Goal: Navigation & Orientation: Find specific page/section

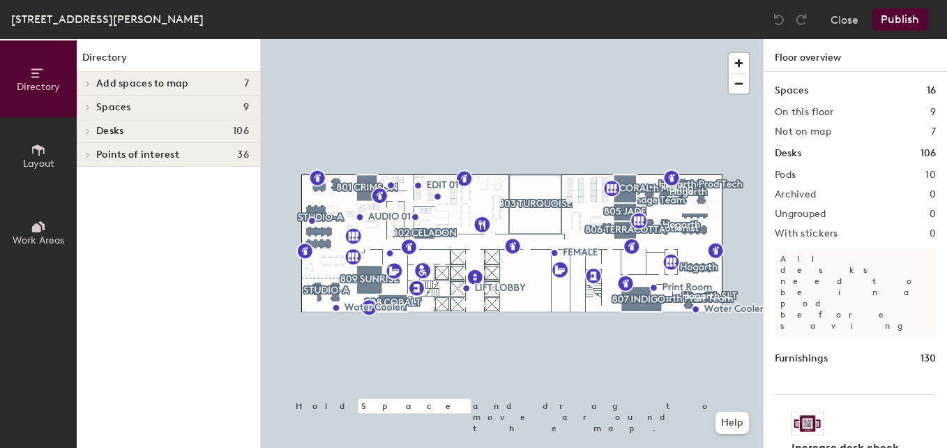
click at [101, 132] on span "Desks" at bounding box center [109, 130] width 27 height 11
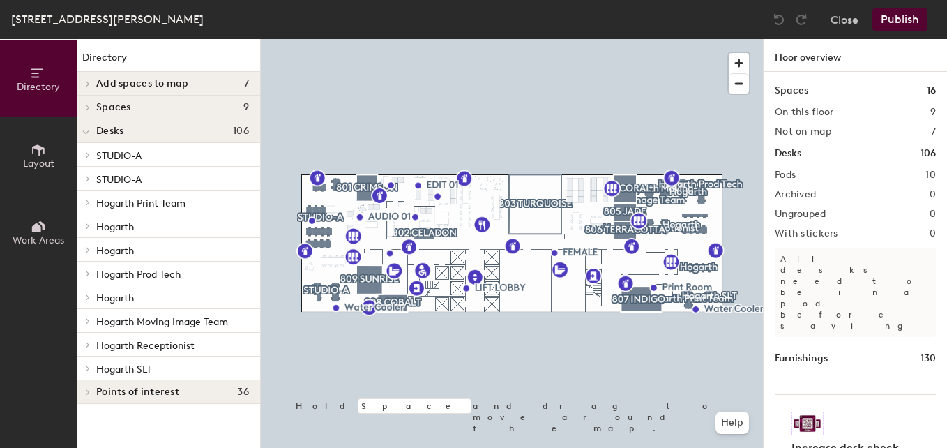
click at [122, 361] on p "Hogarth SLT" at bounding box center [172, 368] width 153 height 18
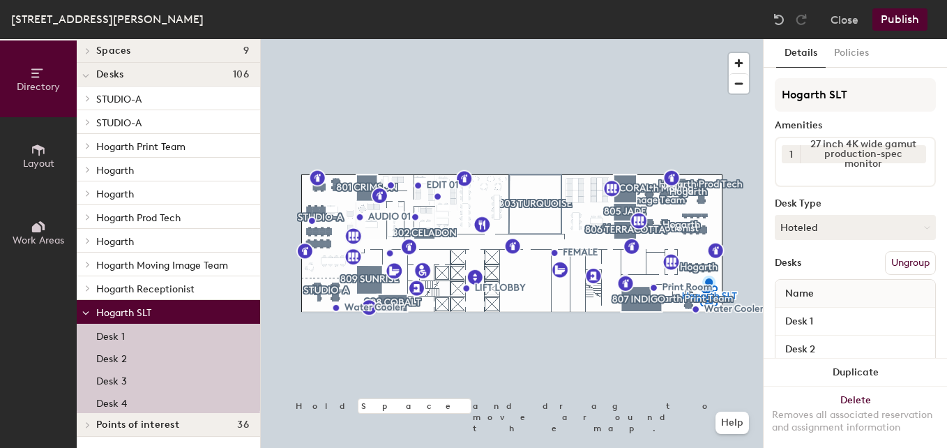
scroll to position [56, 0]
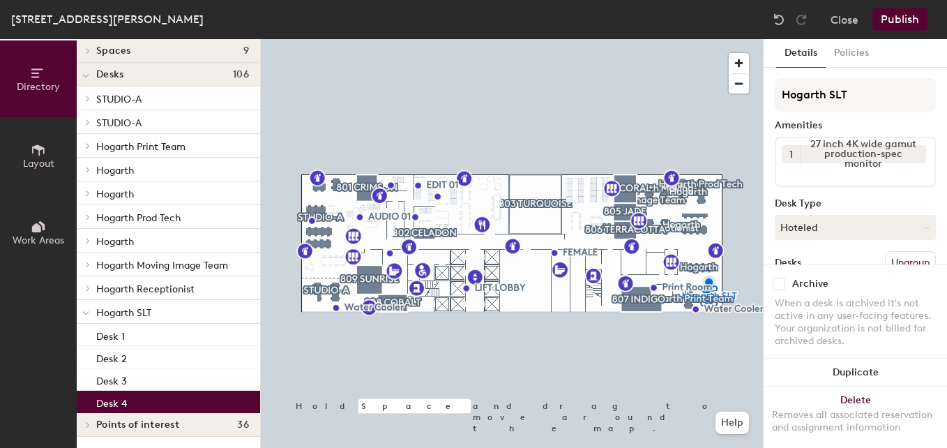
click at [105, 404] on p "Desk 4" at bounding box center [111, 401] width 31 height 16
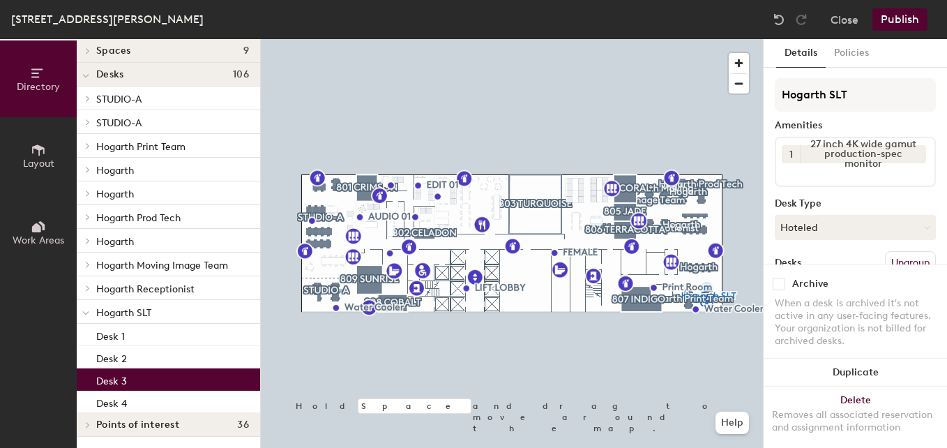
click at [121, 379] on p "Desk 3" at bounding box center [111, 379] width 31 height 16
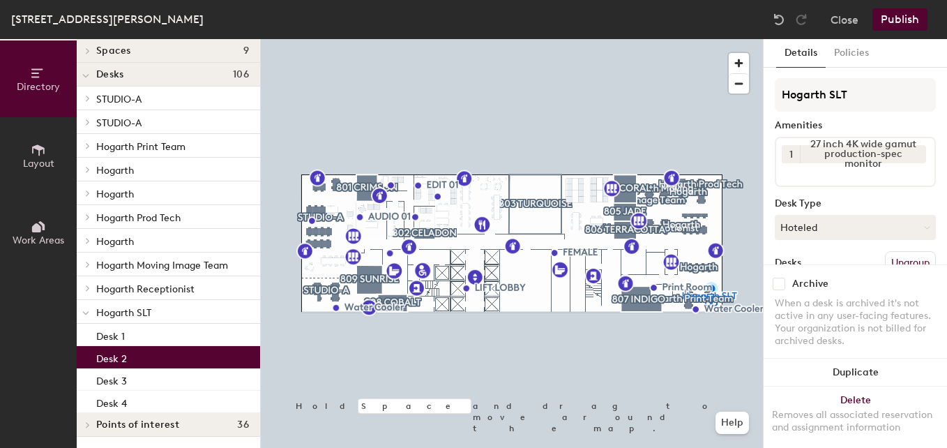
click at [124, 361] on p "Desk 2" at bounding box center [111, 357] width 31 height 16
click at [737, 69] on span "button" at bounding box center [739, 63] width 20 height 20
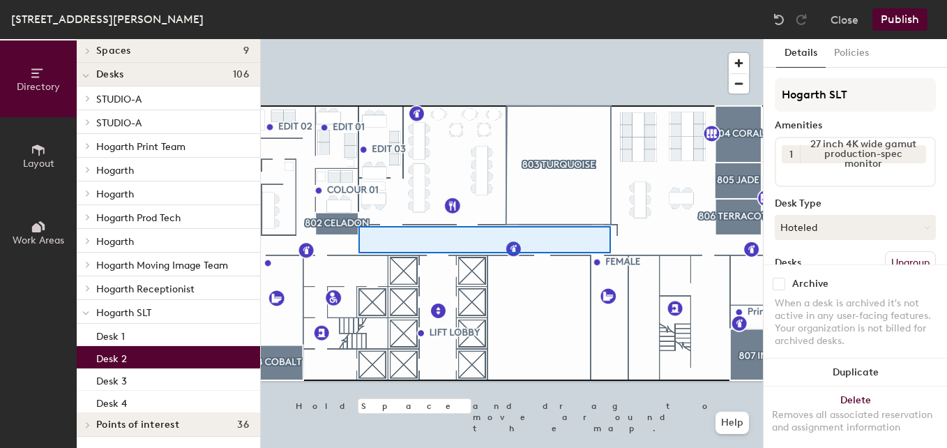
click at [362, 39] on div at bounding box center [512, 39] width 502 height 0
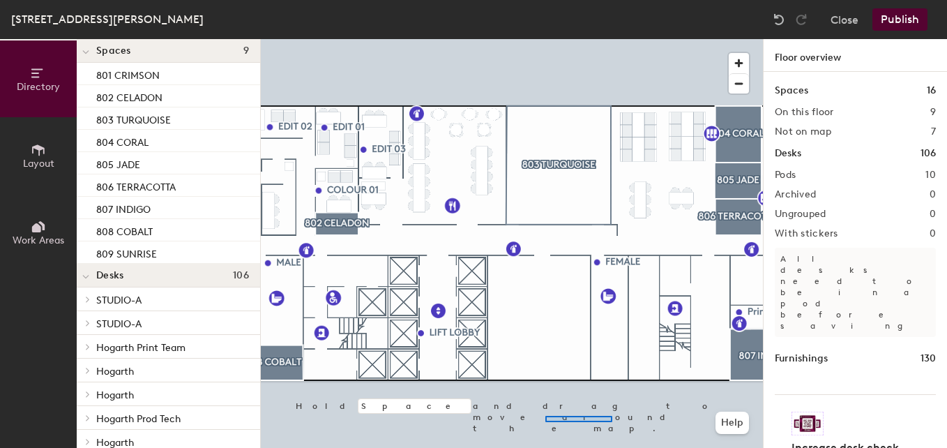
click at [586, 39] on div at bounding box center [512, 39] width 502 height 0
click at [740, 79] on span "button" at bounding box center [739, 84] width 20 height 20
